Goal: Task Accomplishment & Management: Use online tool/utility

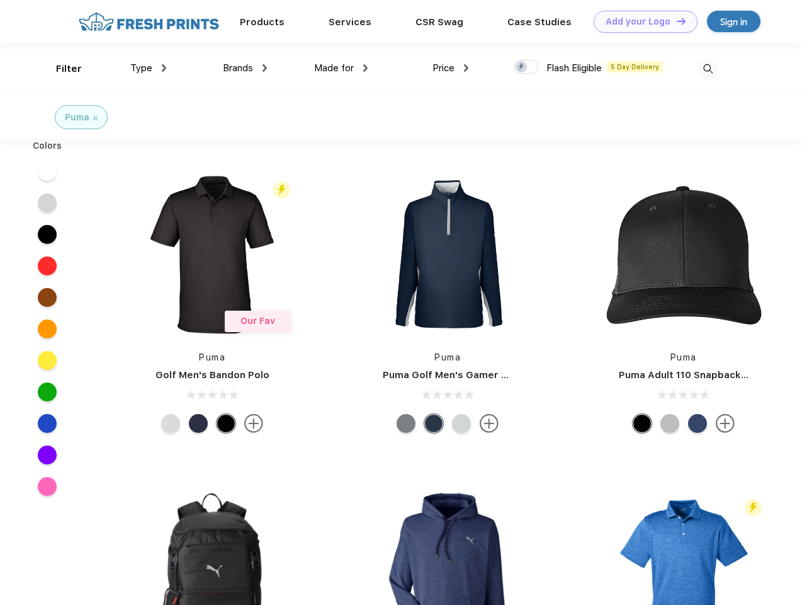
click at [641, 21] on link "Add your Logo Design Tool" at bounding box center [646, 22] width 104 height 22
click at [0, 0] on div "Design Tool" at bounding box center [0, 0] width 0 height 0
click at [676, 21] on link "Add your Logo Design Tool" at bounding box center [646, 22] width 104 height 22
click at [60, 69] on div "Filter" at bounding box center [69, 69] width 26 height 14
click at [149, 68] on span "Type" at bounding box center [141, 67] width 22 height 11
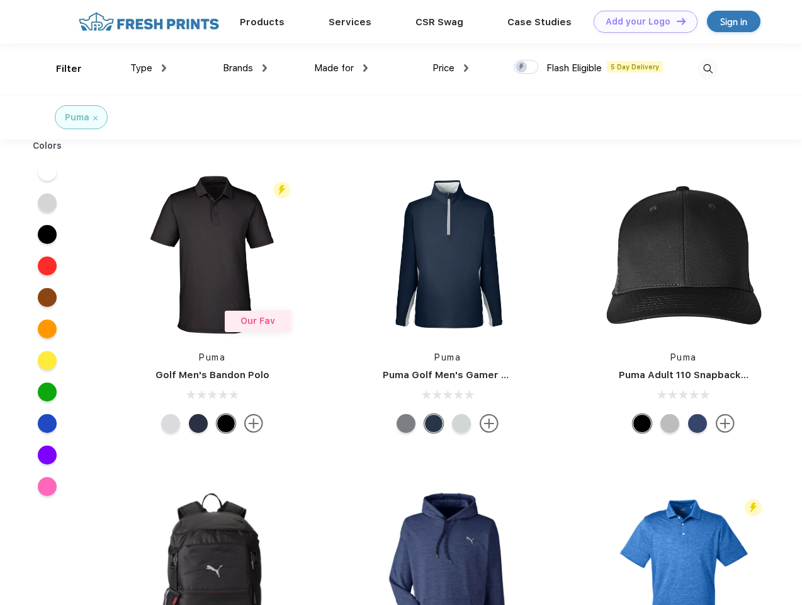
click at [245, 68] on span "Brands" at bounding box center [238, 67] width 30 height 11
click at [341, 68] on span "Made for" at bounding box center [334, 67] width 40 height 11
click at [451, 68] on span "Price" at bounding box center [444, 67] width 22 height 11
click at [527, 67] on div at bounding box center [526, 67] width 25 height 14
click at [522, 67] on input "checkbox" at bounding box center [518, 63] width 8 height 8
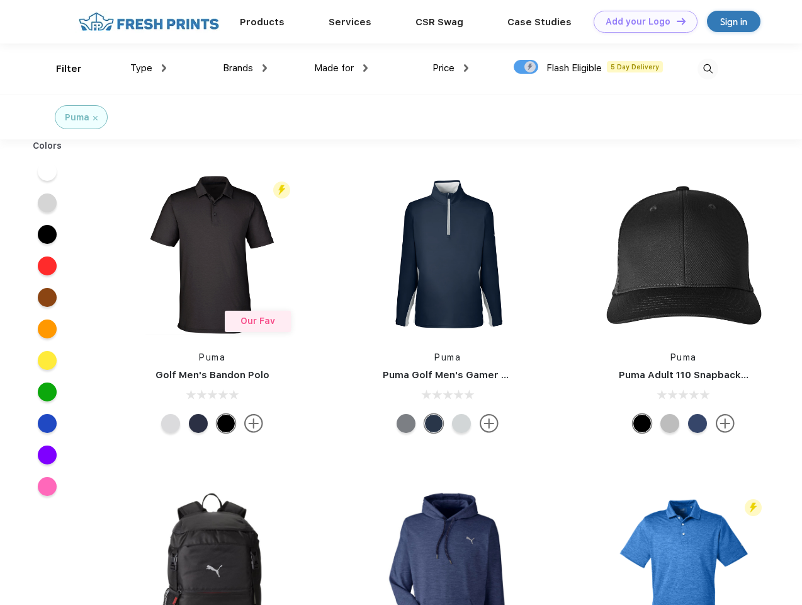
click at [708, 69] on img at bounding box center [708, 69] width 21 height 21
